Goal: Navigation & Orientation: Find specific page/section

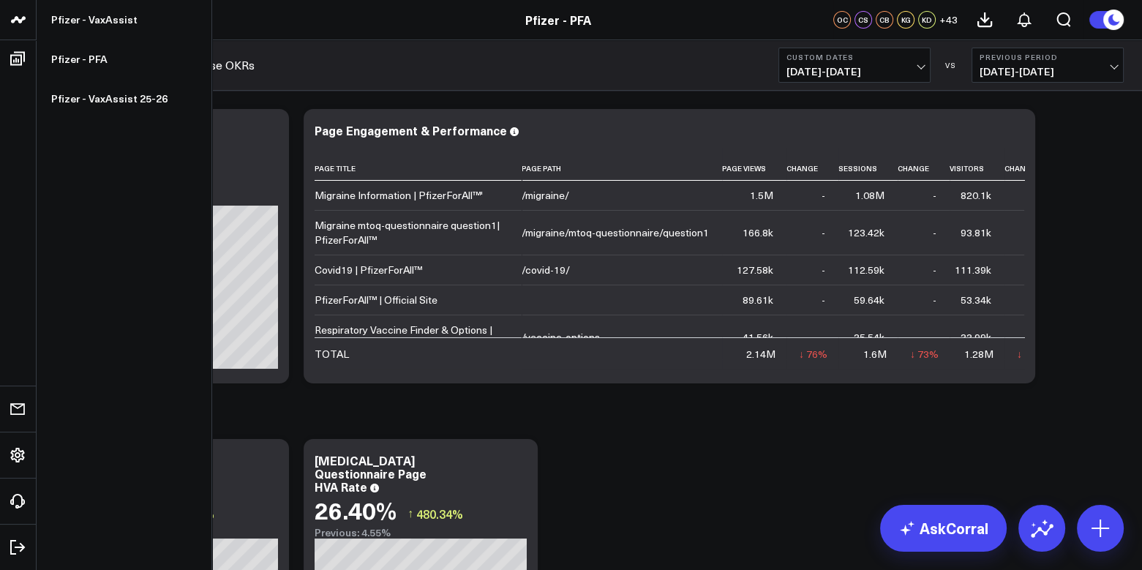
click at [9, 10] on link at bounding box center [18, 20] width 37 height 40
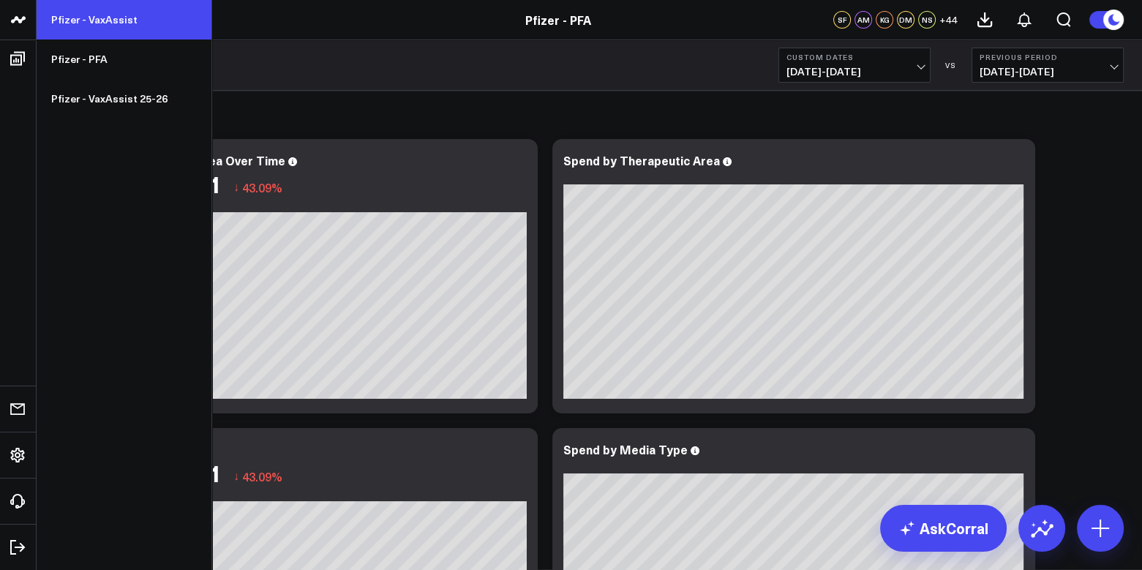
click at [79, 16] on link "Pfizer - VaxAssist" at bounding box center [124, 19] width 175 height 39
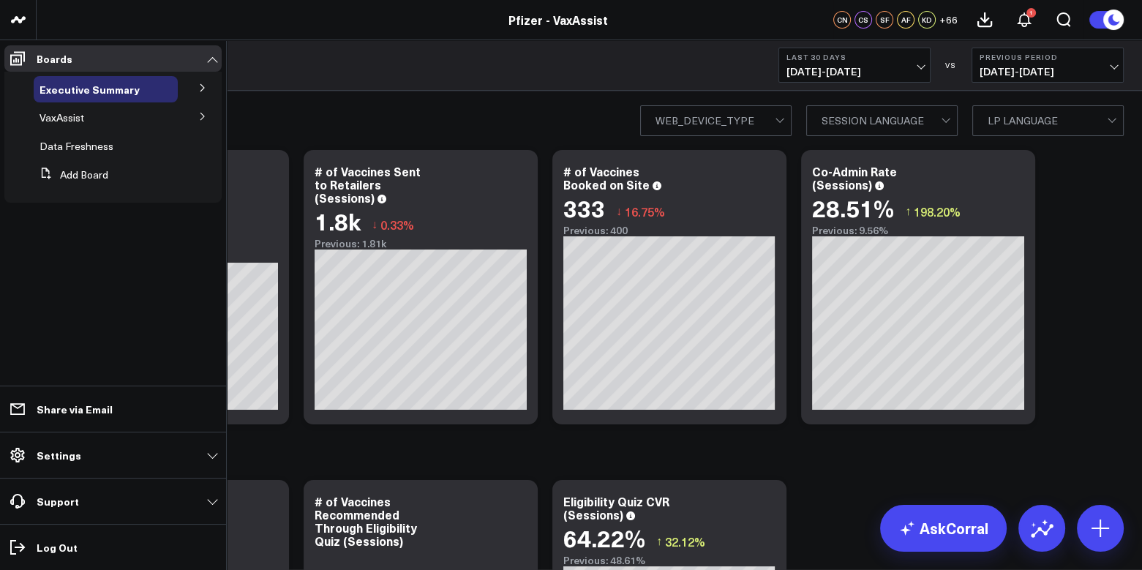
click at [205, 116] on icon at bounding box center [202, 116] width 9 height 9
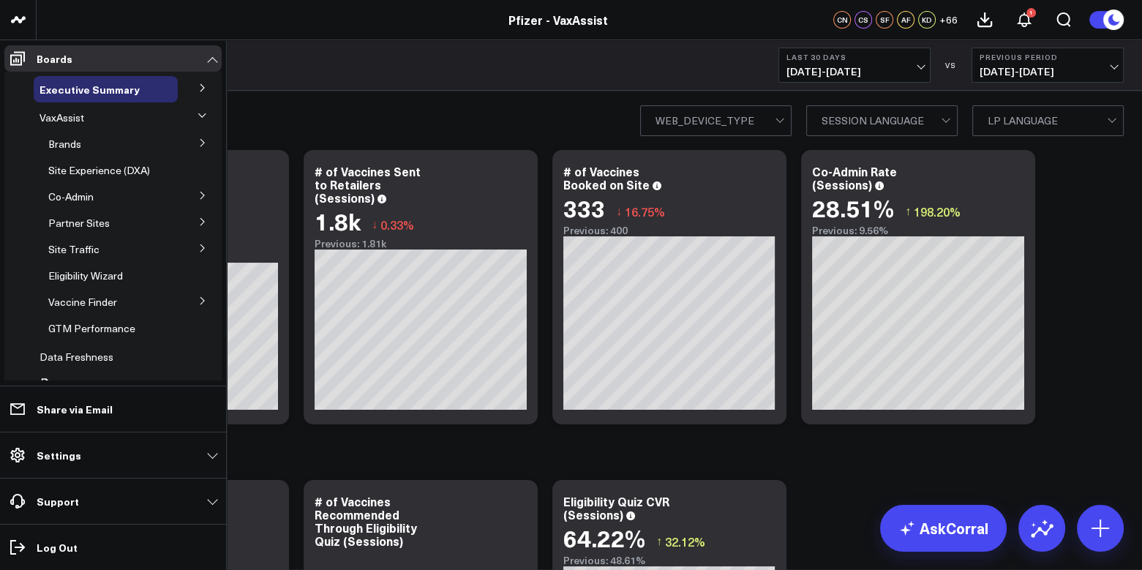
click at [197, 147] on button at bounding box center [203, 142] width 38 height 22
click at [198, 89] on icon at bounding box center [202, 87] width 9 height 9
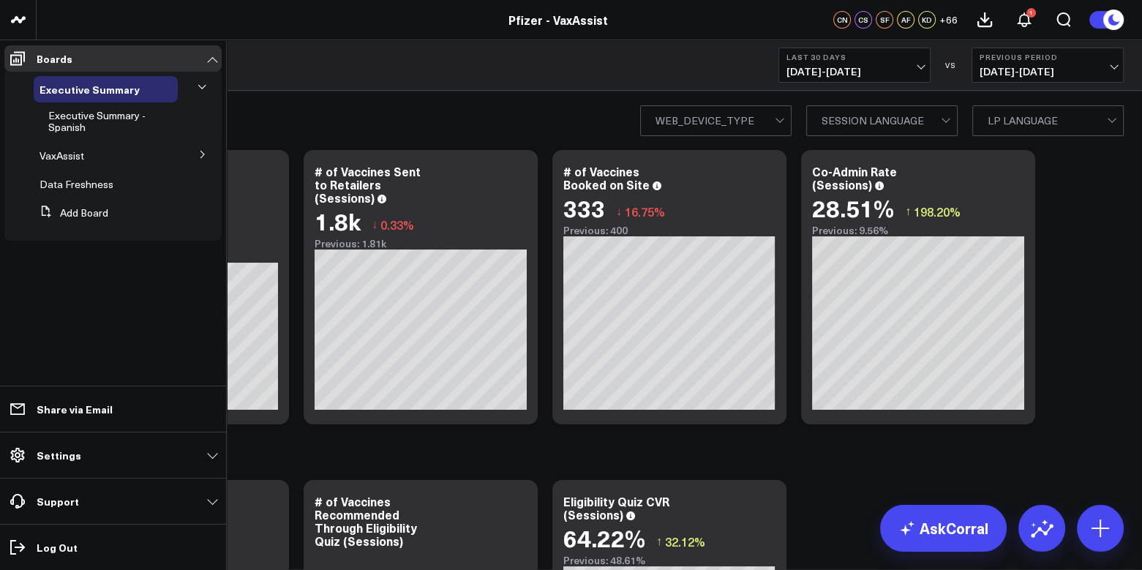
click at [195, 89] on button at bounding box center [203, 87] width 22 height 38
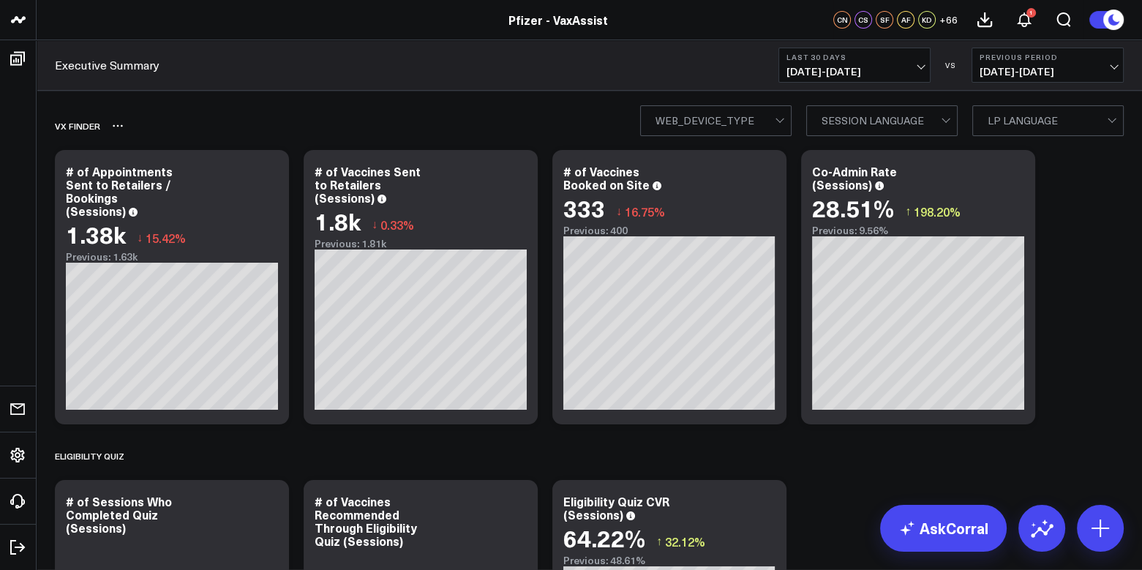
drag, startPoint x: 352, startPoint y: 110, endPoint x: 341, endPoint y: 104, distance: 12.4
click at [341, 109] on div "Vx Finder" at bounding box center [505, 126] width 900 height 34
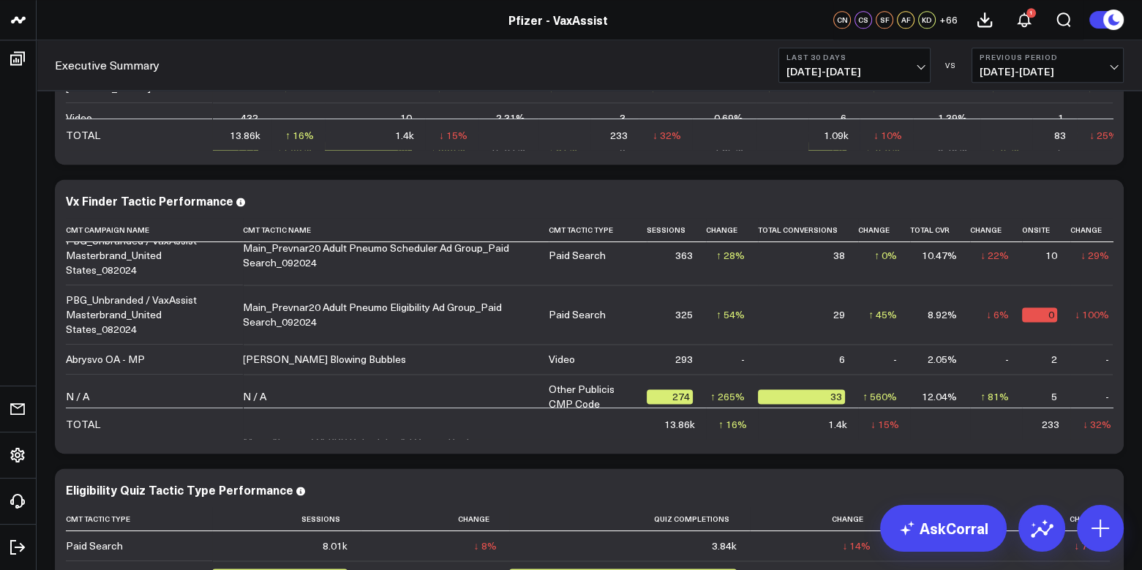
scroll to position [2649, 0]
